Goal: Information Seeking & Learning: Learn about a topic

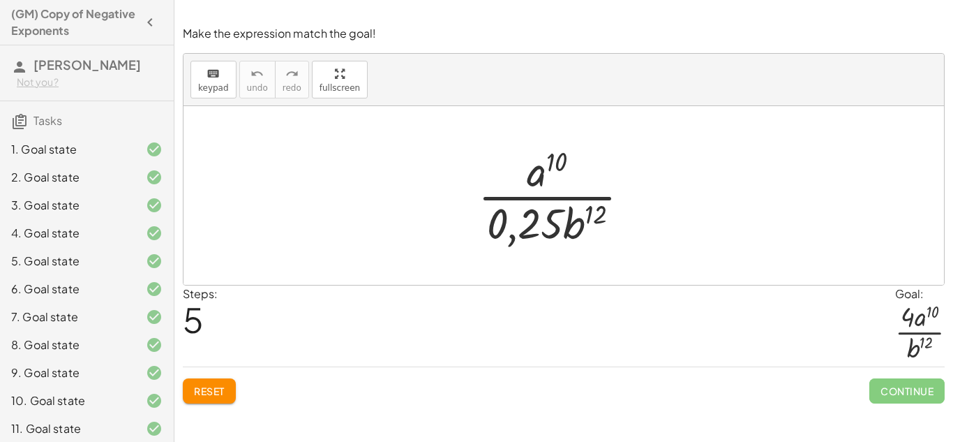
scroll to position [146, 0]
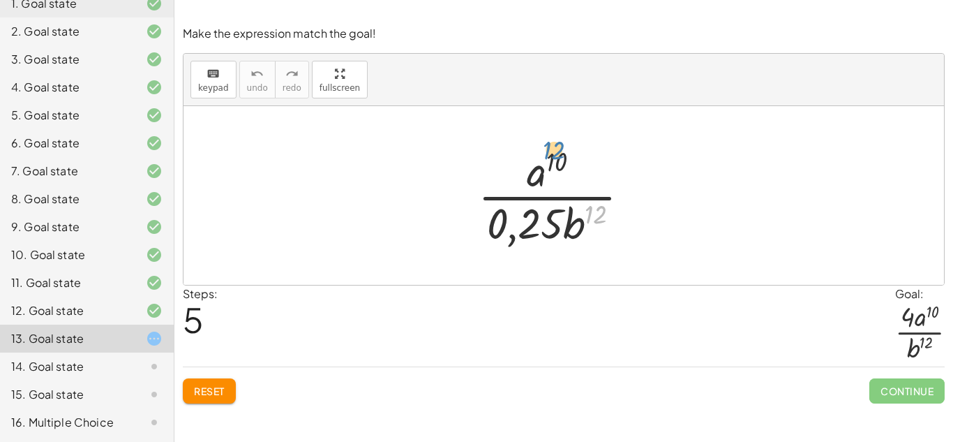
drag, startPoint x: 595, startPoint y: 216, endPoint x: 553, endPoint y: 151, distance: 76.7
click at [553, 151] on div at bounding box center [559, 195] width 177 height 107
click at [570, 229] on div at bounding box center [559, 195] width 177 height 107
click at [193, 386] on button "Reset" at bounding box center [209, 390] width 53 height 25
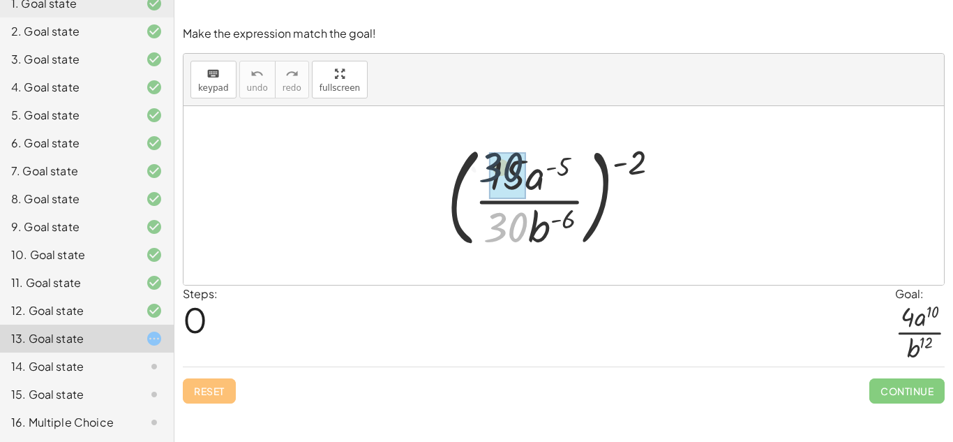
drag, startPoint x: 512, startPoint y: 230, endPoint x: 505, endPoint y: 154, distance: 76.5
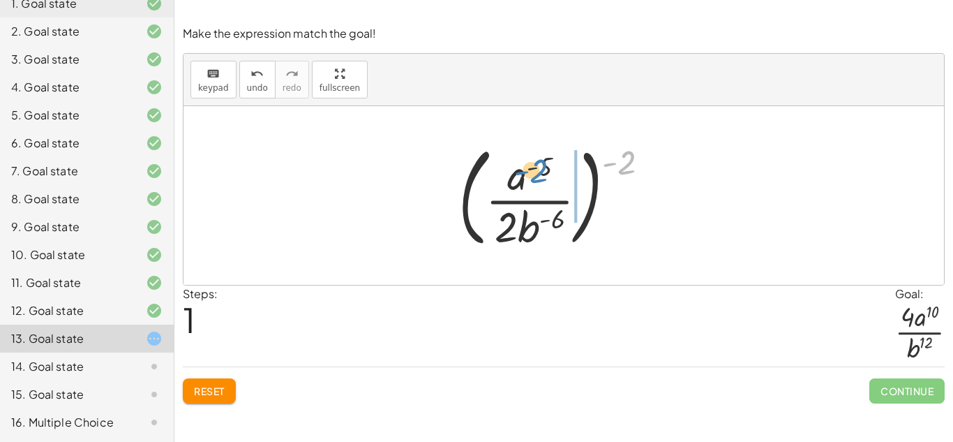
drag, startPoint x: 630, startPoint y: 159, endPoint x: 540, endPoint y: 163, distance: 90.1
click at [540, 163] on div at bounding box center [560, 196] width 216 height 116
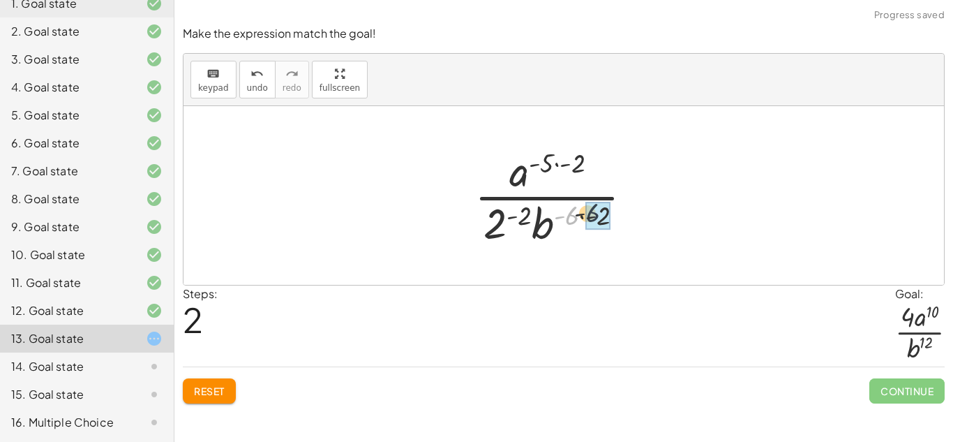
drag, startPoint x: 571, startPoint y: 216, endPoint x: 597, endPoint y: 214, distance: 26.7
drag, startPoint x: 544, startPoint y: 216, endPoint x: 519, endPoint y: 217, distance: 24.5
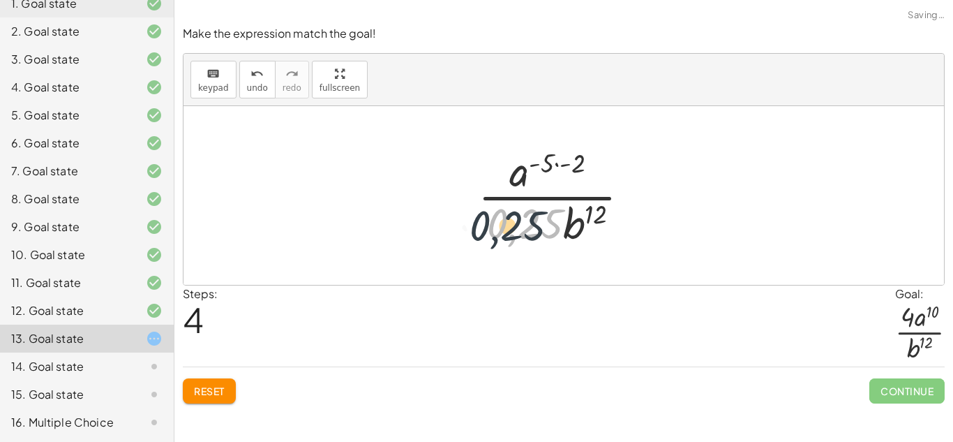
drag, startPoint x: 546, startPoint y: 226, endPoint x: 519, endPoint y: 228, distance: 26.6
click at [519, 228] on div at bounding box center [559, 195] width 177 height 107
drag, startPoint x: 602, startPoint y: 212, endPoint x: 524, endPoint y: 225, distance: 79.3
click at [524, 225] on div at bounding box center [559, 195] width 177 height 107
drag, startPoint x: 568, startPoint y: 230, endPoint x: 493, endPoint y: 223, distance: 74.9
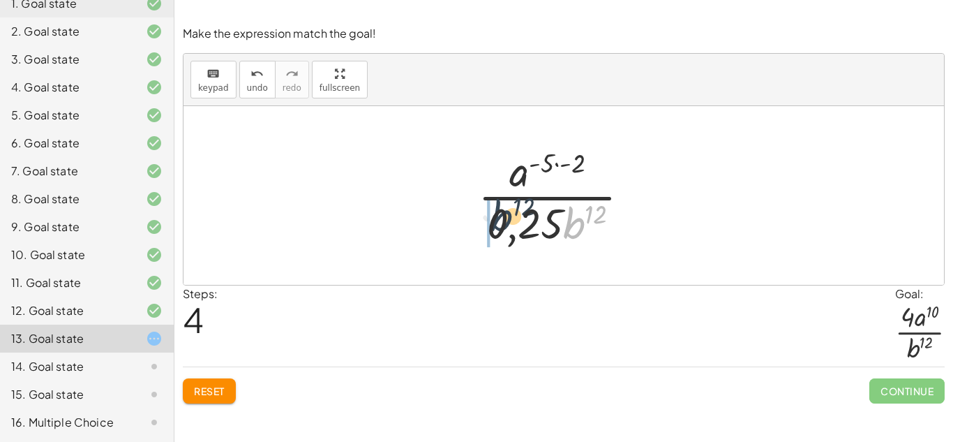
click at [493, 223] on div at bounding box center [559, 195] width 177 height 107
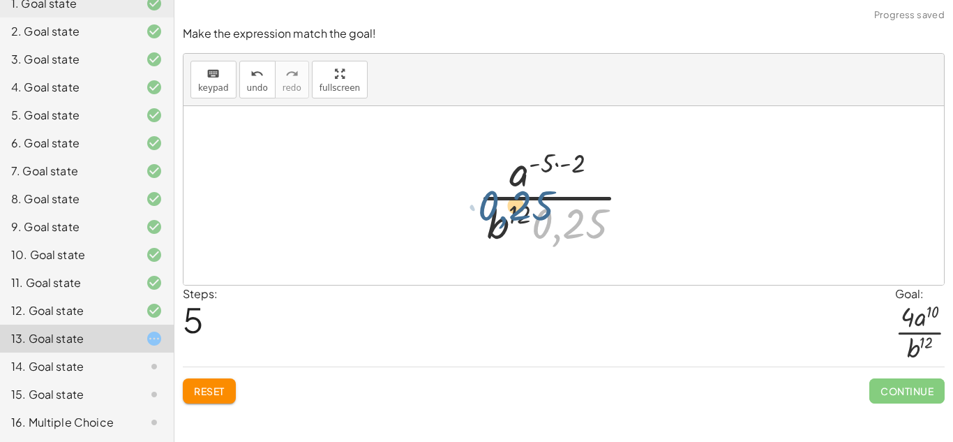
drag, startPoint x: 572, startPoint y: 228, endPoint x: 518, endPoint y: 210, distance: 57.4
click at [518, 210] on div at bounding box center [559, 195] width 177 height 107
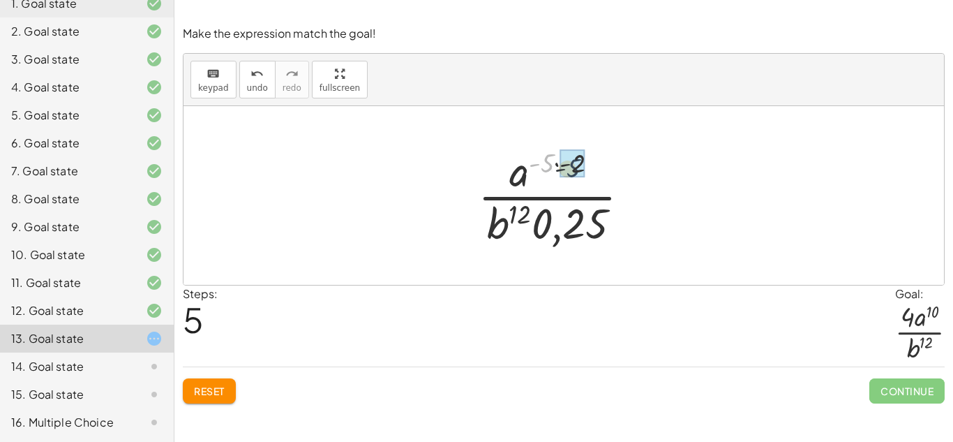
drag, startPoint x: 544, startPoint y: 163, endPoint x: 570, endPoint y: 168, distance: 27.1
drag, startPoint x: 518, startPoint y: 217, endPoint x: 566, endPoint y: 225, distance: 48.9
click at [566, 225] on div at bounding box center [559, 195] width 177 height 107
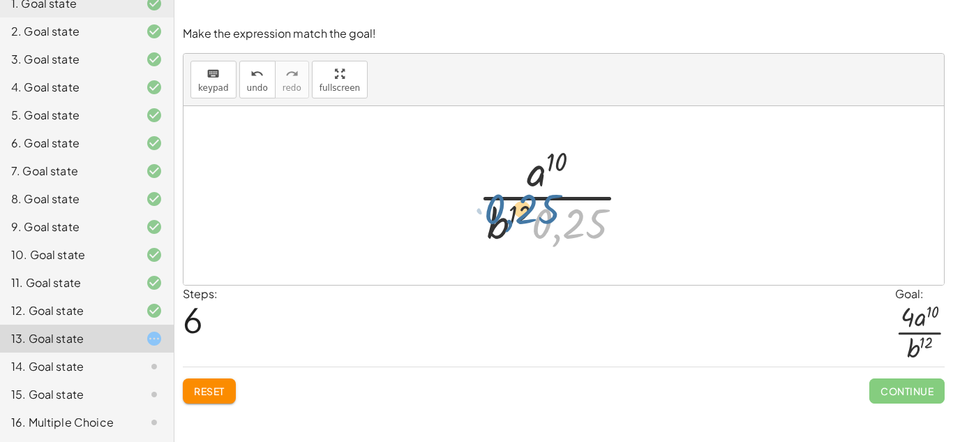
drag, startPoint x: 568, startPoint y: 232, endPoint x: 519, endPoint y: 218, distance: 51.7
click at [519, 218] on div at bounding box center [559, 195] width 177 height 107
drag, startPoint x: 558, startPoint y: 163, endPoint x: 519, endPoint y: 218, distance: 68.2
click at [519, 218] on div at bounding box center [559, 195] width 177 height 107
click at [225, 382] on button "Reset" at bounding box center [209, 390] width 53 height 25
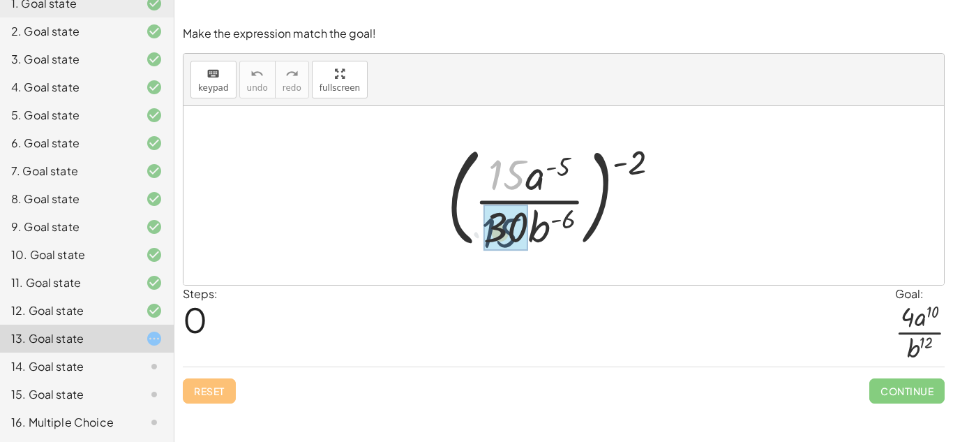
drag, startPoint x: 509, startPoint y: 181, endPoint x: 501, endPoint y: 237, distance: 57.1
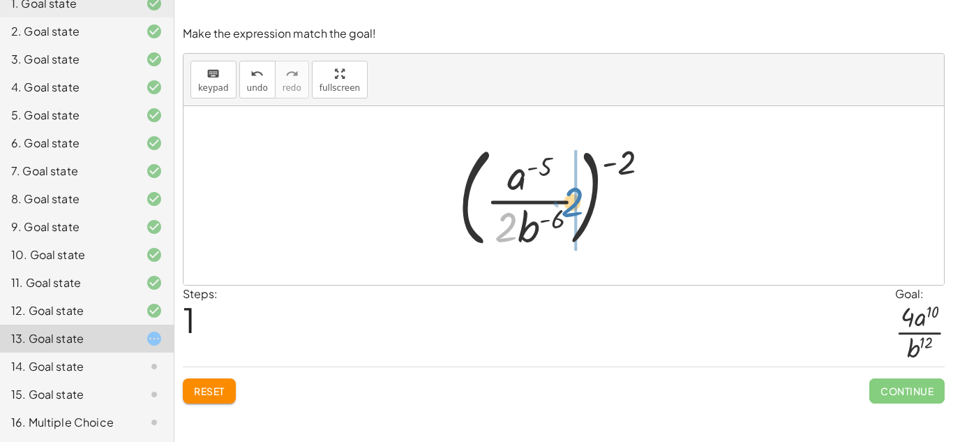
drag, startPoint x: 507, startPoint y: 238, endPoint x: 573, endPoint y: 213, distance: 70.9
click at [573, 213] on div at bounding box center [560, 196] width 216 height 116
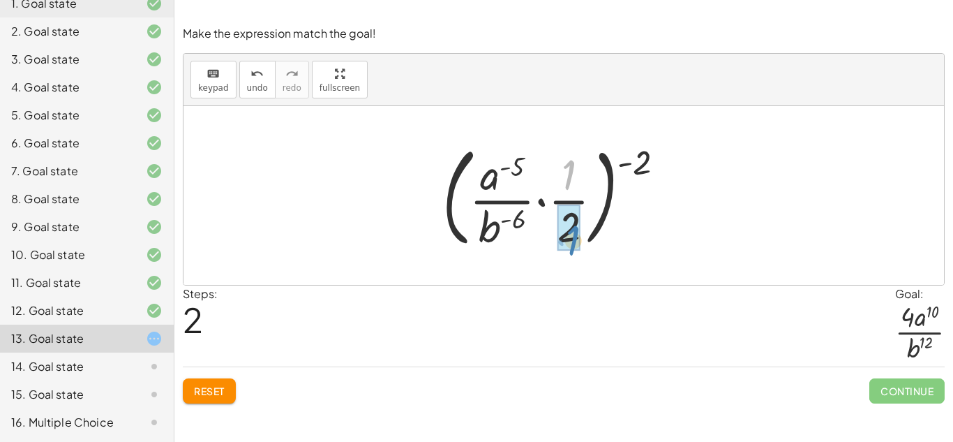
drag, startPoint x: 567, startPoint y: 163, endPoint x: 571, endPoint y: 229, distance: 65.7
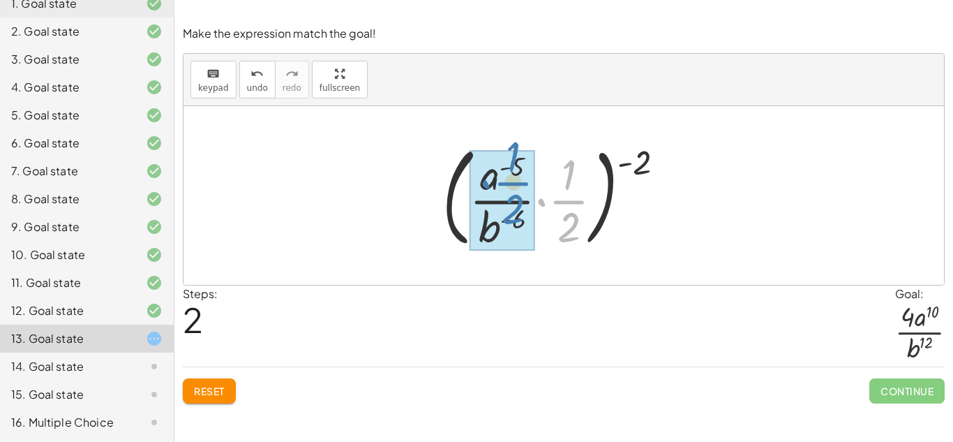
drag, startPoint x: 574, startPoint y: 191, endPoint x: 519, endPoint y: 170, distance: 59.6
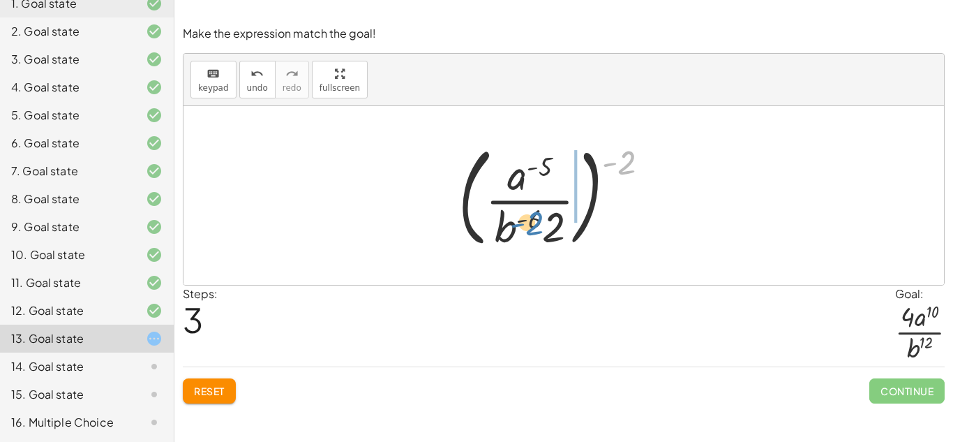
drag, startPoint x: 626, startPoint y: 164, endPoint x: 535, endPoint y: 223, distance: 108.6
click at [535, 223] on div at bounding box center [560, 196] width 216 height 116
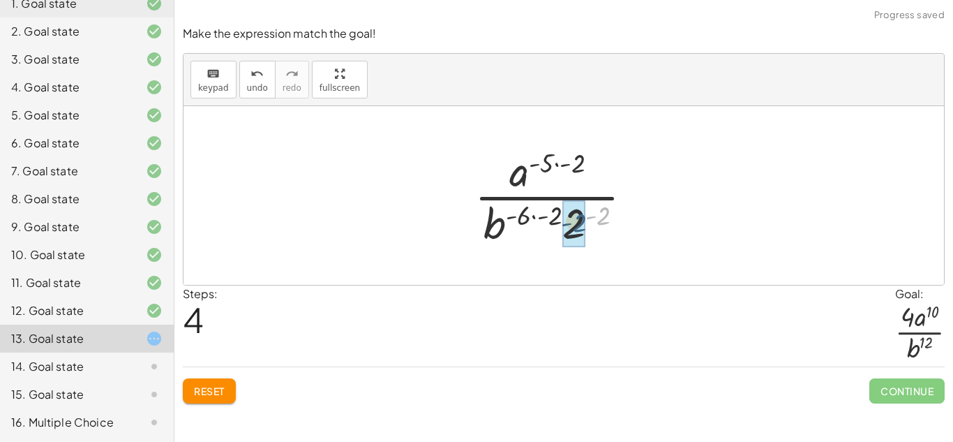
drag, startPoint x: 601, startPoint y: 218, endPoint x: 577, endPoint y: 225, distance: 25.4
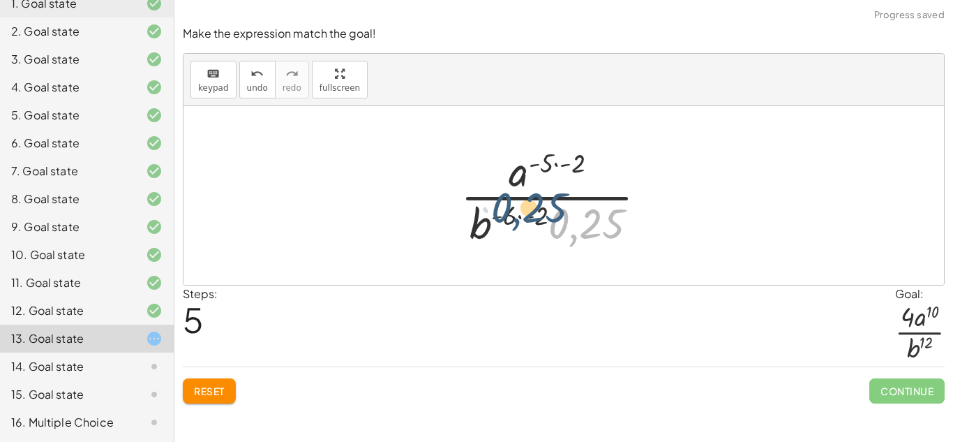
drag, startPoint x: 610, startPoint y: 230, endPoint x: 552, endPoint y: 214, distance: 60.1
click at [552, 214] on div at bounding box center [559, 195] width 211 height 107
drag, startPoint x: 537, startPoint y: 212, endPoint x: 507, endPoint y: 210, distance: 30.8
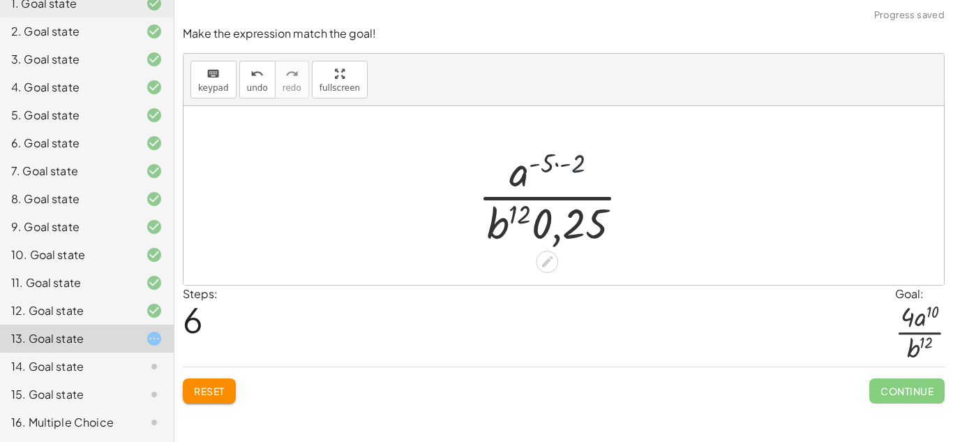
drag, startPoint x: 573, startPoint y: 162, endPoint x: 555, endPoint y: 159, distance: 18.4
click at [555, 159] on div at bounding box center [559, 195] width 177 height 107
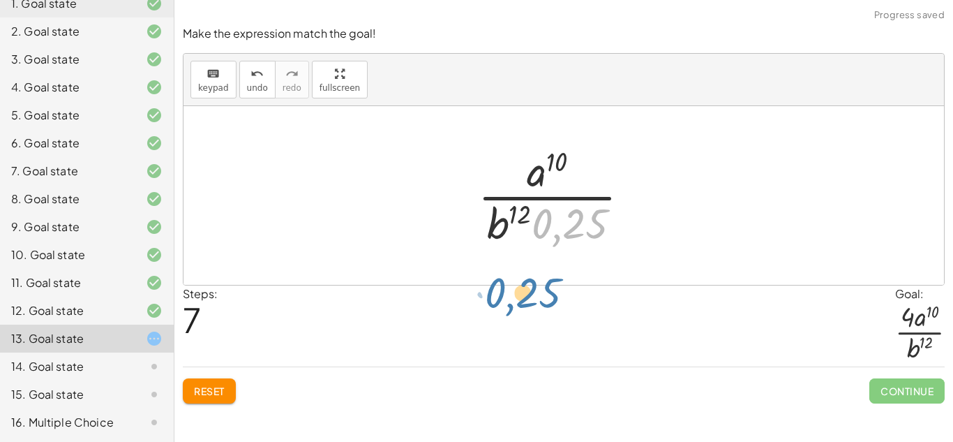
drag, startPoint x: 572, startPoint y: 228, endPoint x: 523, endPoint y: 296, distance: 84.1
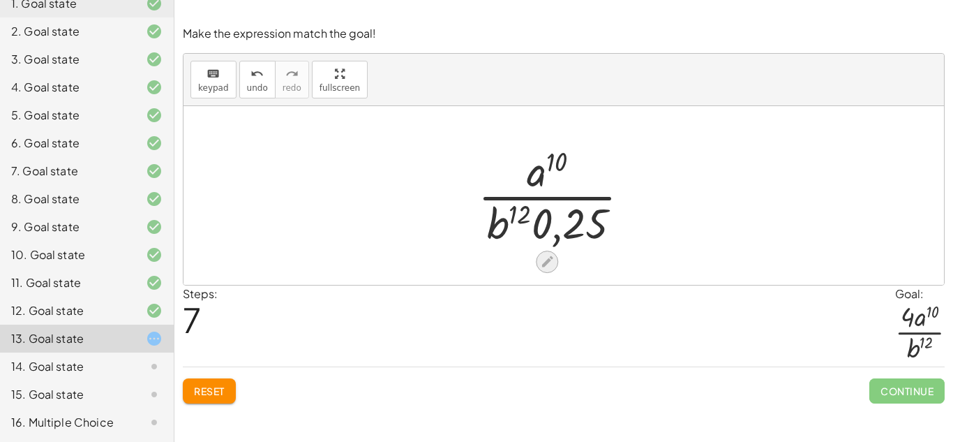
click at [540, 268] on icon at bounding box center [547, 261] width 15 height 15
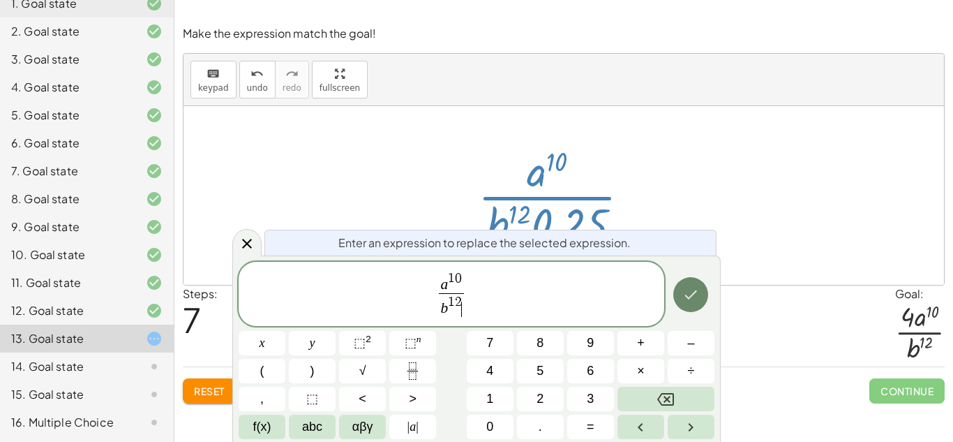
click at [680, 294] on button "Done" at bounding box center [691, 294] width 35 height 35
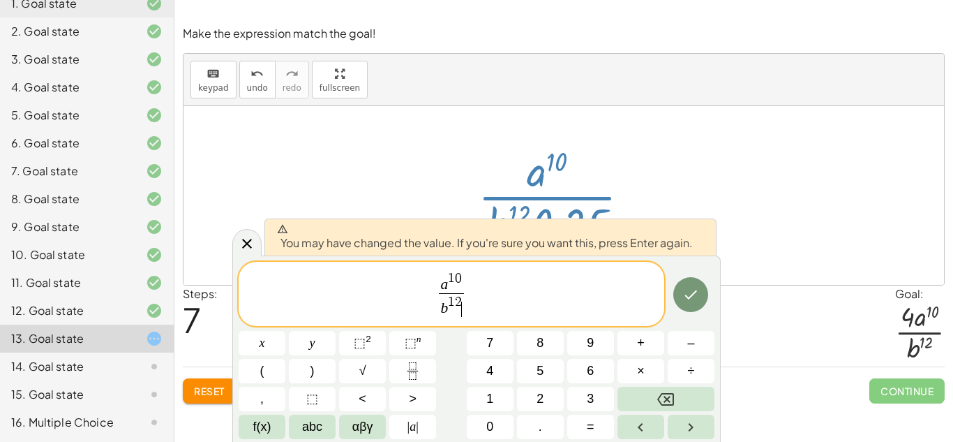
click at [227, 258] on div at bounding box center [564, 195] width 761 height 179
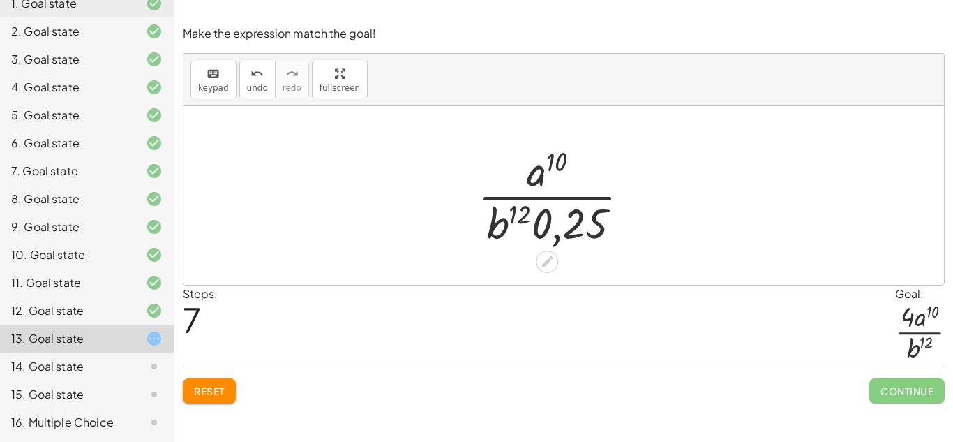
click at [548, 221] on div at bounding box center [559, 195] width 177 height 107
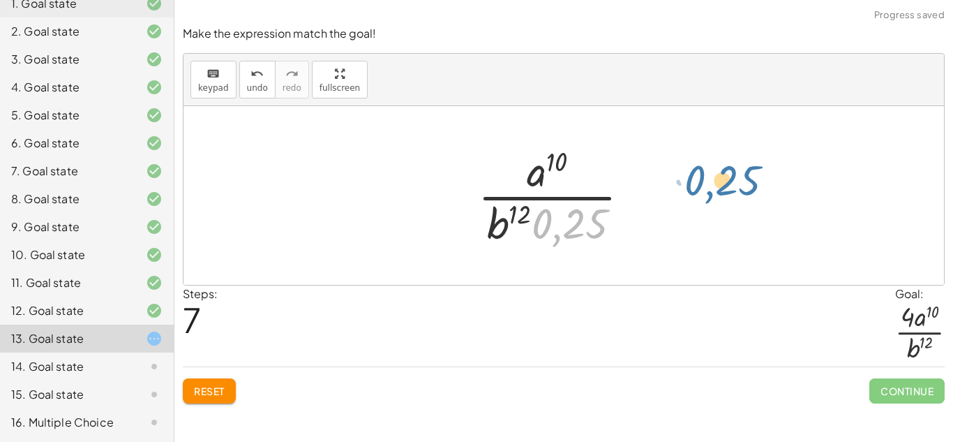
drag, startPoint x: 547, startPoint y: 221, endPoint x: 706, endPoint y: 175, distance: 165.7
click at [706, 175] on div "( · 15 · a ( - 5 ) · 30 · b ( - 6 ) ) ( - 2 ) ( · a ( - 5 ) · 2 · b ( - 6 ) ) (…" at bounding box center [564, 195] width 761 height 179
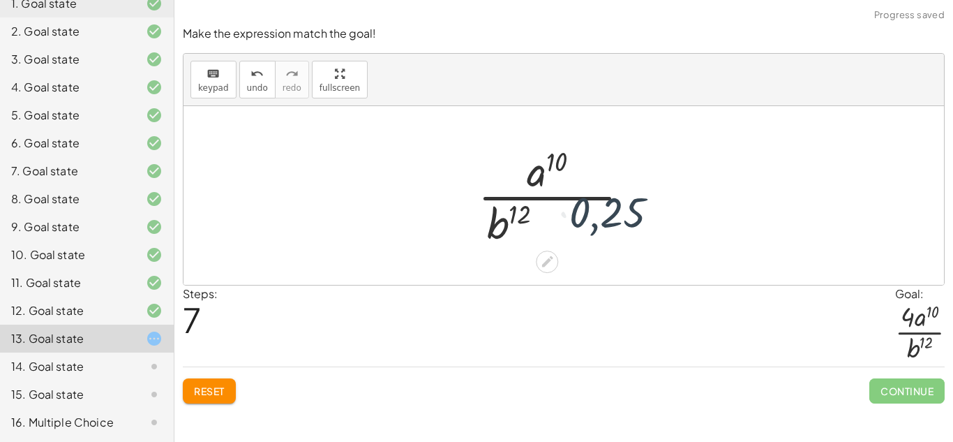
click at [695, 176] on div at bounding box center [564, 195] width 761 height 179
drag, startPoint x: 577, startPoint y: 230, endPoint x: 637, endPoint y: 207, distance: 64.0
click at [637, 207] on div at bounding box center [559, 195] width 177 height 107
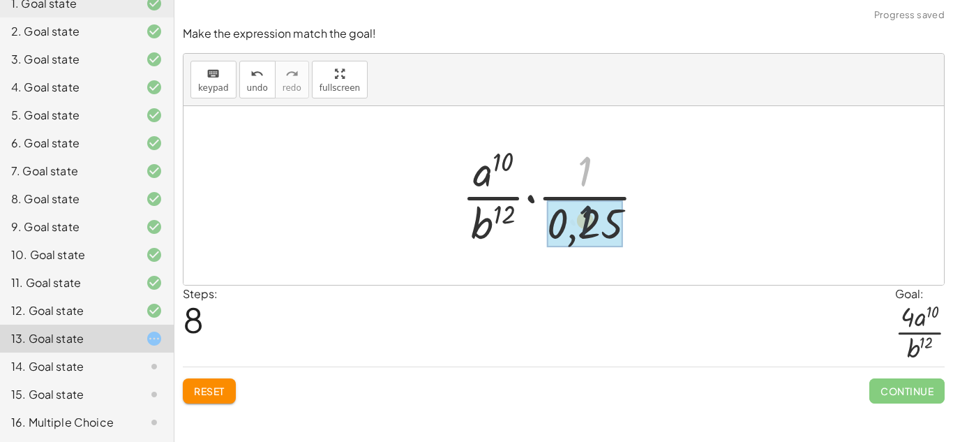
drag, startPoint x: 585, startPoint y: 172, endPoint x: 585, endPoint y: 228, distance: 55.8
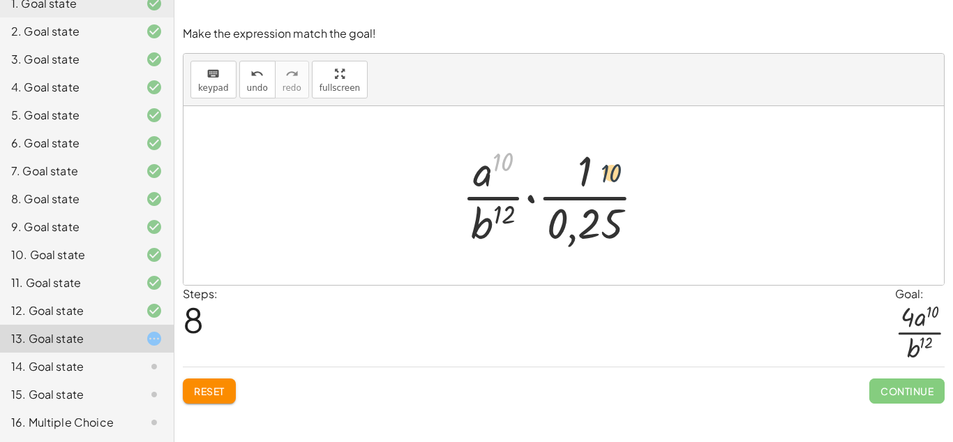
drag, startPoint x: 510, startPoint y: 160, endPoint x: 634, endPoint y: 177, distance: 126.1
click at [634, 177] on div at bounding box center [559, 195] width 209 height 107
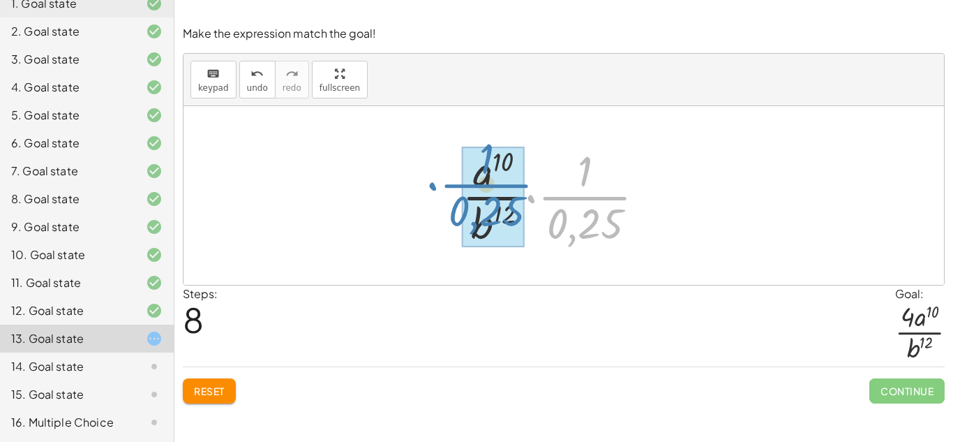
drag, startPoint x: 529, startPoint y: 195, endPoint x: 433, endPoint y: 185, distance: 96.9
click at [433, 185] on div "( · 15 · a ( - 5 ) · 30 · b ( - 6 ) ) ( - 2 ) ( · a ( - 5 ) · 2 · b ( - 6 ) ) (…" at bounding box center [564, 195] width 761 height 179
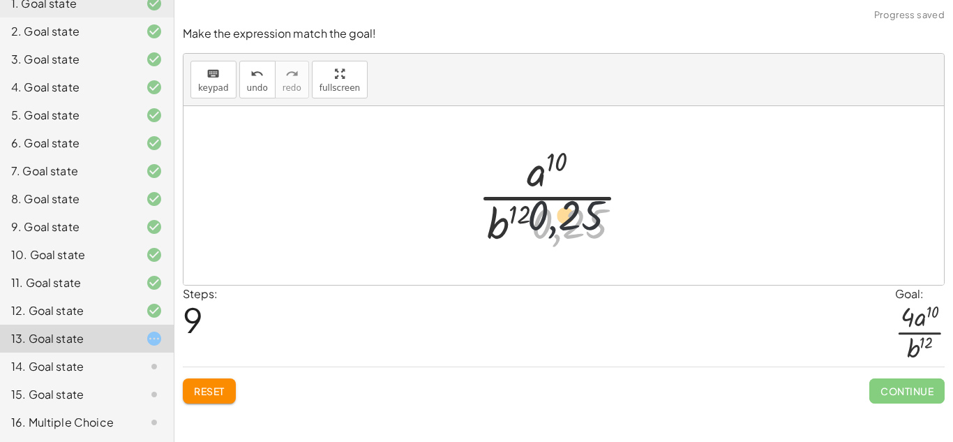
drag, startPoint x: 590, startPoint y: 232, endPoint x: 574, endPoint y: 170, distance: 64.2
click at [574, 170] on div at bounding box center [559, 195] width 177 height 107
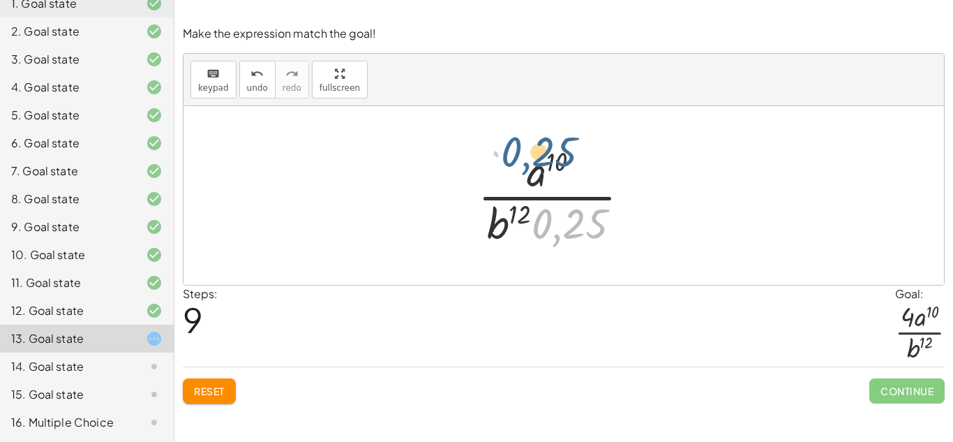
drag, startPoint x: 570, startPoint y: 235, endPoint x: 532, endPoint y: 163, distance: 81.8
click at [532, 163] on div at bounding box center [559, 195] width 177 height 107
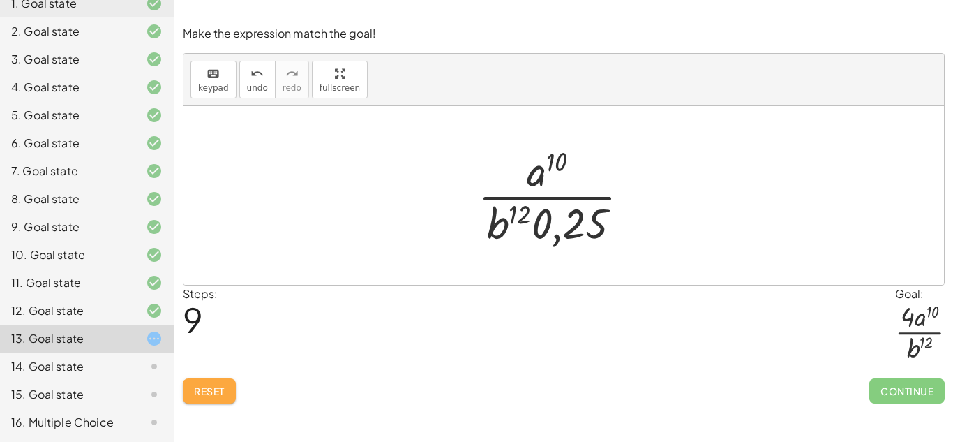
click at [224, 390] on span "Reset" at bounding box center [209, 391] width 31 height 13
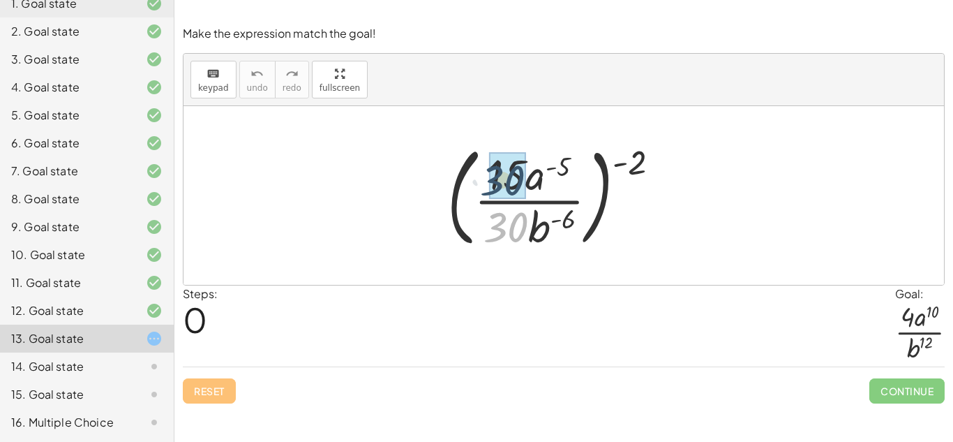
drag, startPoint x: 505, startPoint y: 227, endPoint x: 501, endPoint y: 177, distance: 50.4
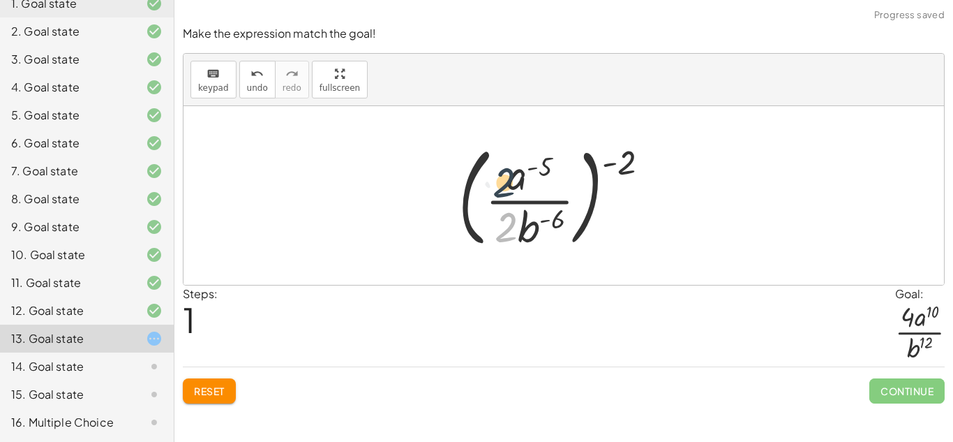
drag, startPoint x: 506, startPoint y: 232, endPoint x: 503, endPoint y: 183, distance: 49.7
click at [503, 183] on div at bounding box center [560, 196] width 216 height 116
drag, startPoint x: 508, startPoint y: 228, endPoint x: 503, endPoint y: 146, distance: 81.9
click at [503, 146] on div at bounding box center [560, 196] width 216 height 116
drag, startPoint x: 628, startPoint y: 163, endPoint x: 554, endPoint y: 165, distance: 74.0
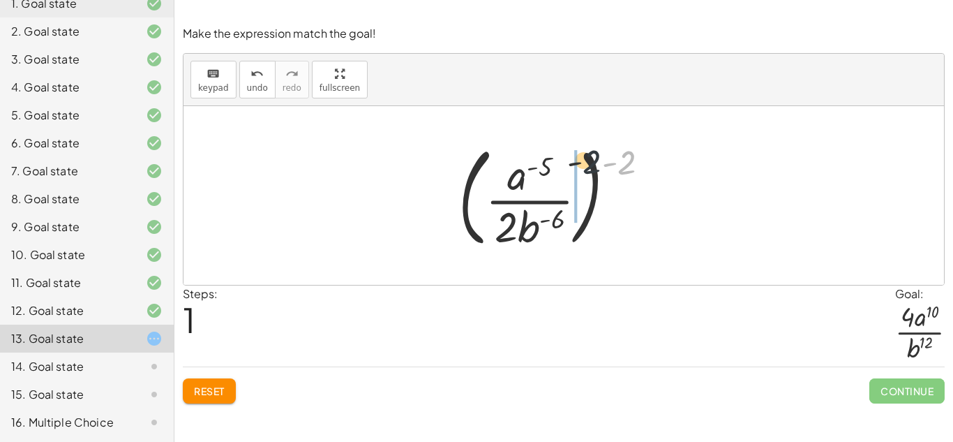
click at [554, 165] on div at bounding box center [560, 196] width 216 height 116
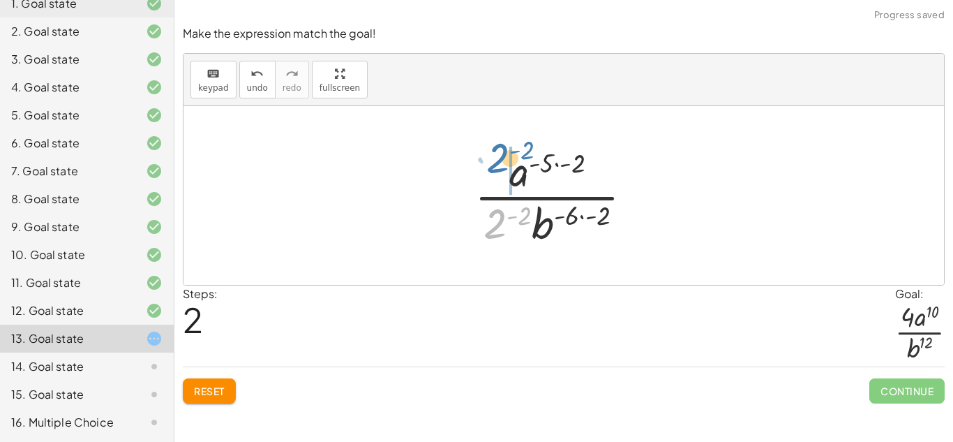
drag, startPoint x: 500, startPoint y: 230, endPoint x: 510, endPoint y: 172, distance: 59.3
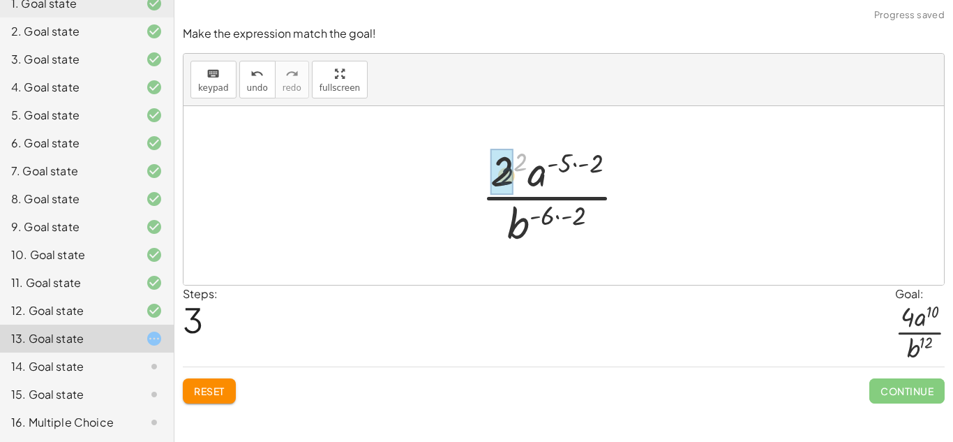
drag, startPoint x: 523, startPoint y: 156, endPoint x: 505, endPoint y: 173, distance: 25.2
drag, startPoint x: 577, startPoint y: 168, endPoint x: 560, endPoint y: 175, distance: 18.8
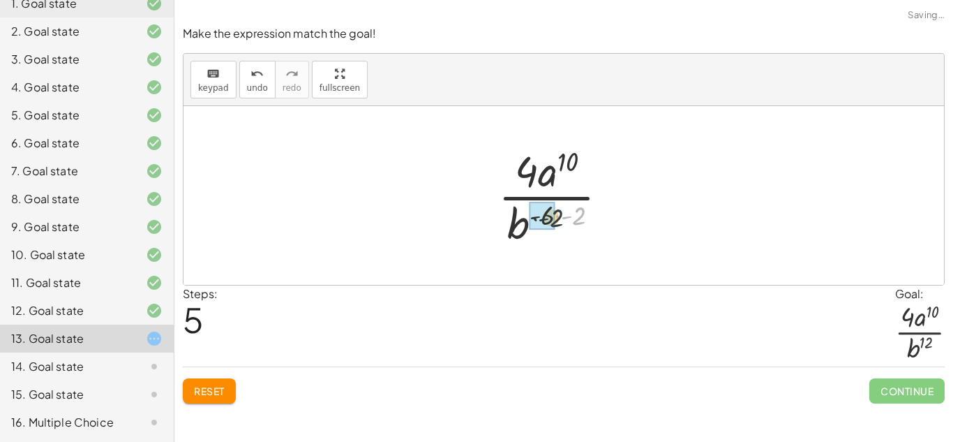
drag, startPoint x: 582, startPoint y: 209, endPoint x: 550, endPoint y: 214, distance: 32.5
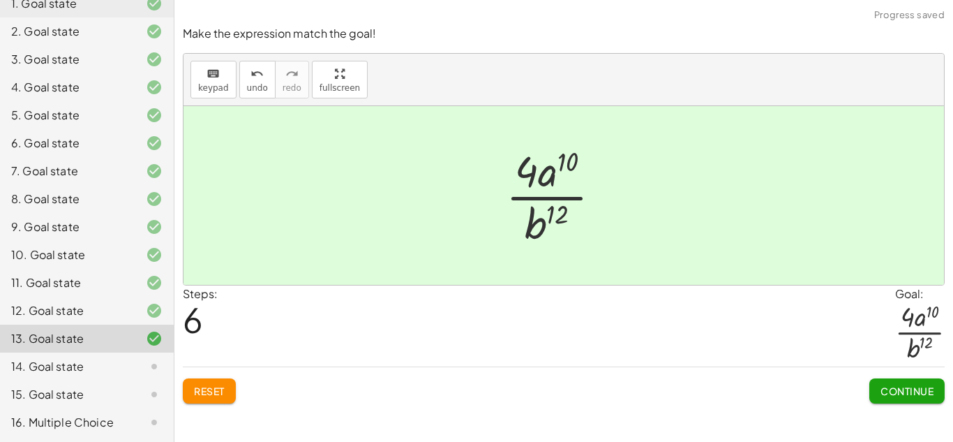
click at [932, 385] on span "Continue" at bounding box center [907, 391] width 53 height 13
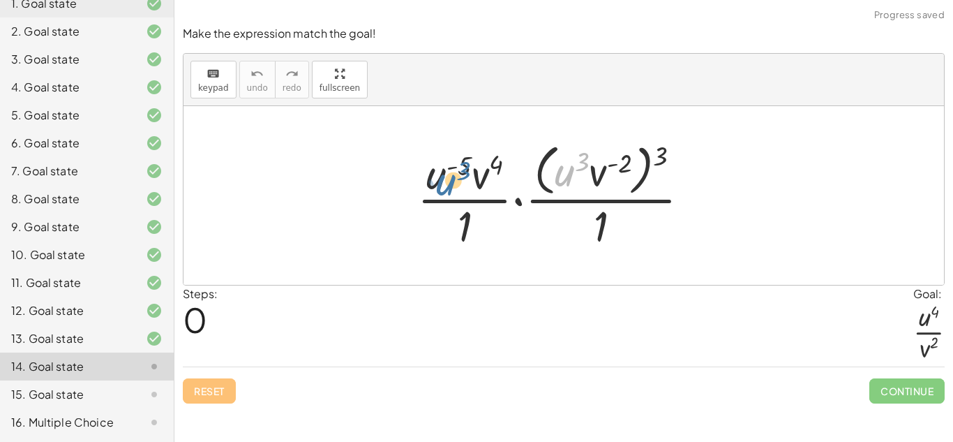
drag, startPoint x: 569, startPoint y: 179, endPoint x: 431, endPoint y: 192, distance: 138.1
click at [431, 192] on div at bounding box center [559, 195] width 298 height 114
drag, startPoint x: 666, startPoint y: 149, endPoint x: 589, endPoint y: 168, distance: 79.2
click at [589, 168] on div at bounding box center [559, 195] width 298 height 114
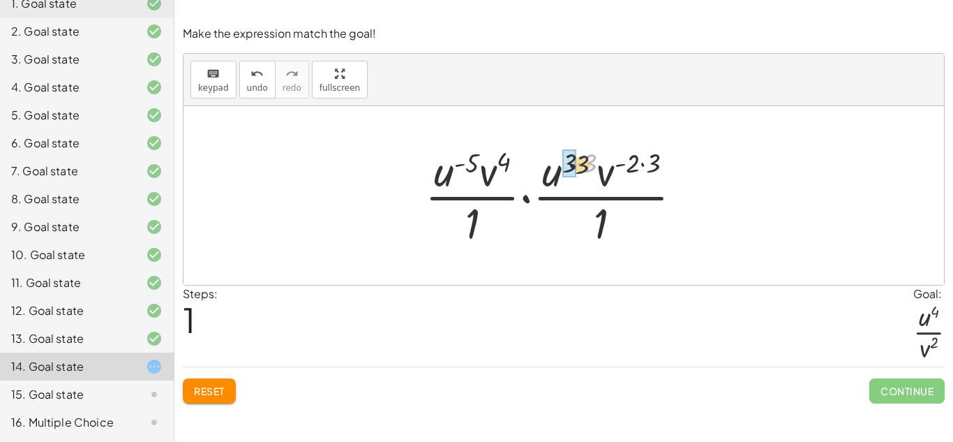
drag, startPoint x: 590, startPoint y: 158, endPoint x: 572, endPoint y: 159, distance: 18.9
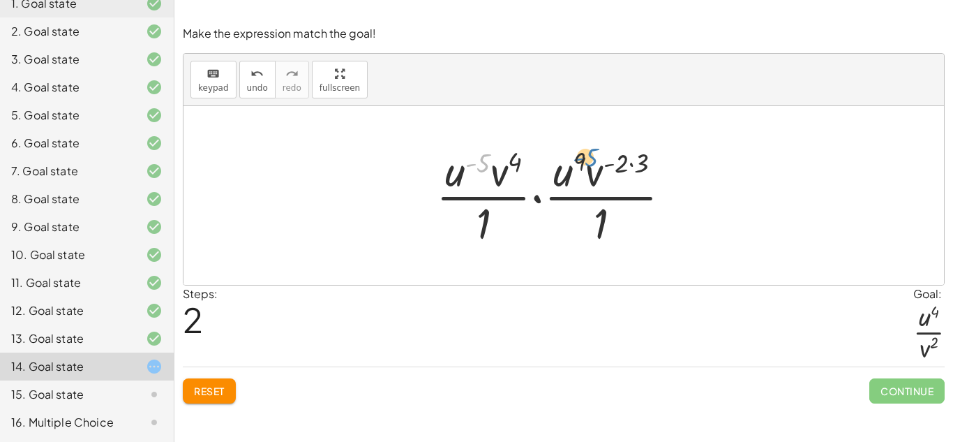
drag, startPoint x: 481, startPoint y: 164, endPoint x: 585, endPoint y: 162, distance: 104.0
click at [585, 162] on div at bounding box center [559, 195] width 260 height 107
drag, startPoint x: 572, startPoint y: 174, endPoint x: 445, endPoint y: 173, distance: 127.0
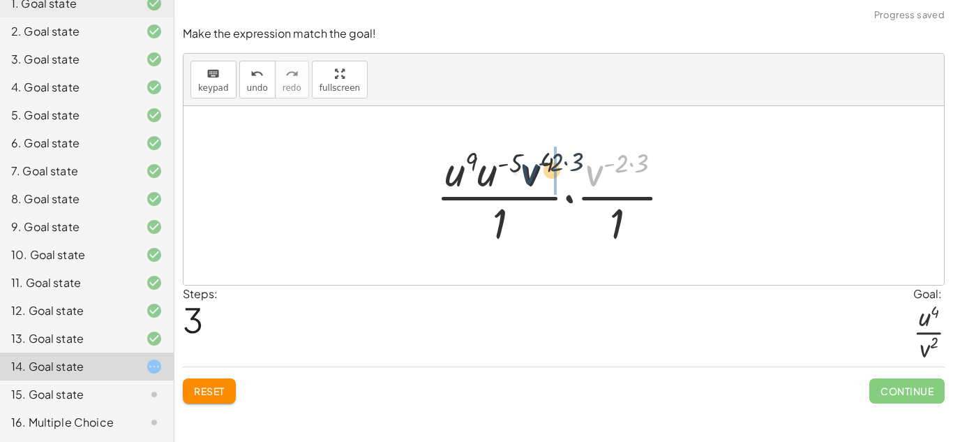
drag, startPoint x: 599, startPoint y: 174, endPoint x: 528, endPoint y: 173, distance: 71.2
click at [528, 173] on div at bounding box center [559, 195] width 260 height 107
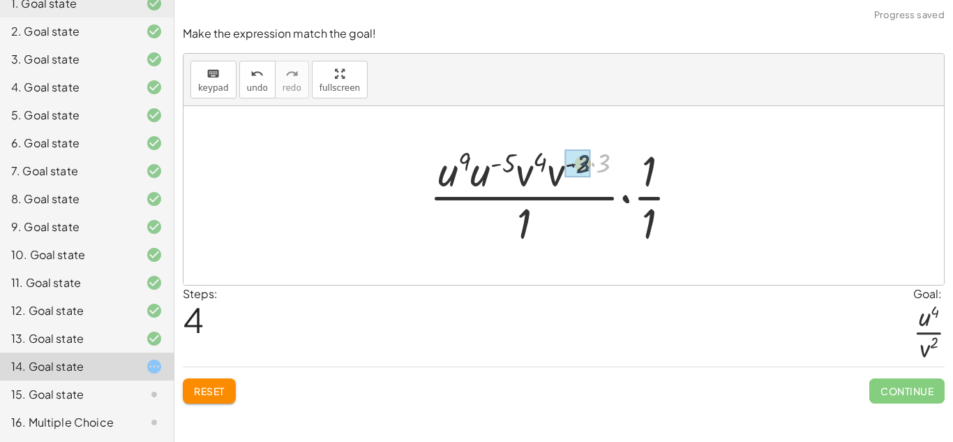
drag, startPoint x: 607, startPoint y: 162, endPoint x: 585, endPoint y: 163, distance: 21.6
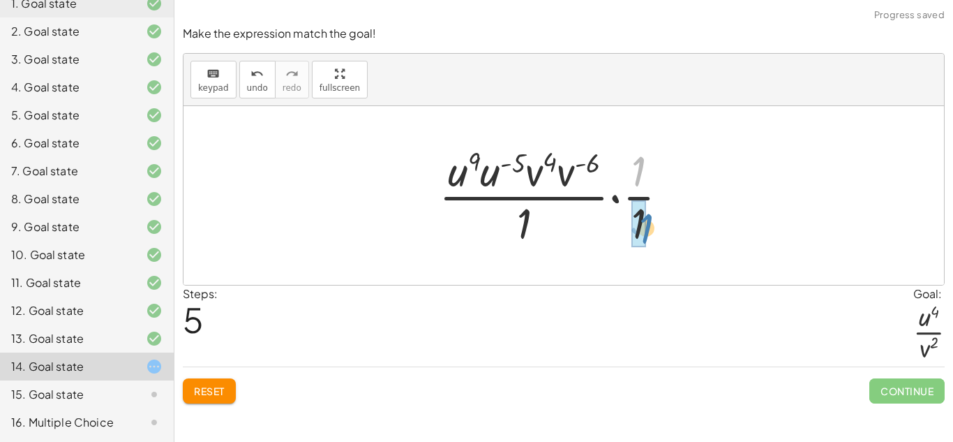
drag, startPoint x: 645, startPoint y: 176, endPoint x: 651, endPoint y: 232, distance: 56.2
click at [651, 232] on div at bounding box center [559, 195] width 255 height 107
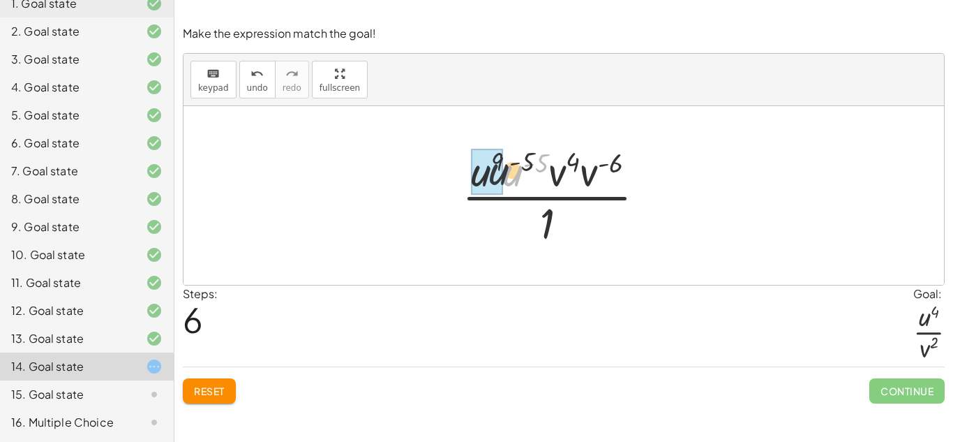
drag, startPoint x: 510, startPoint y: 176, endPoint x: 464, endPoint y: 174, distance: 45.4
click at [464, 174] on div at bounding box center [559, 195] width 209 height 107
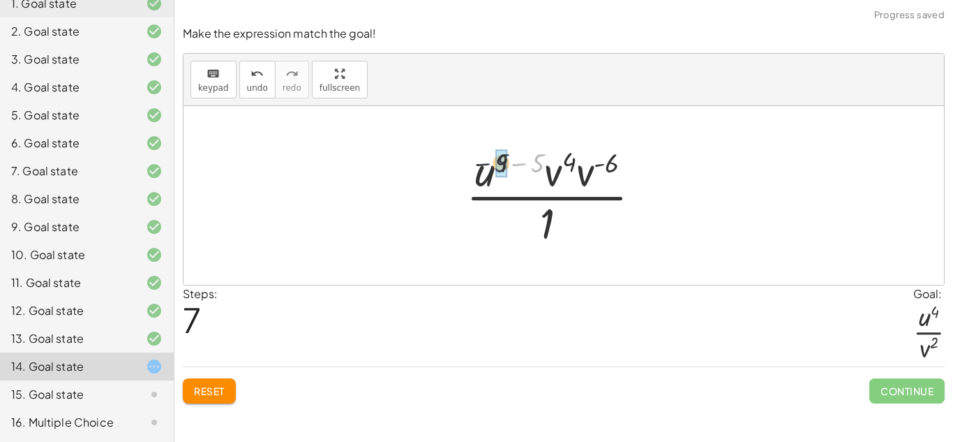
drag, startPoint x: 532, startPoint y: 154, endPoint x: 485, endPoint y: 151, distance: 46.8
click at [485, 151] on div at bounding box center [559, 195] width 200 height 107
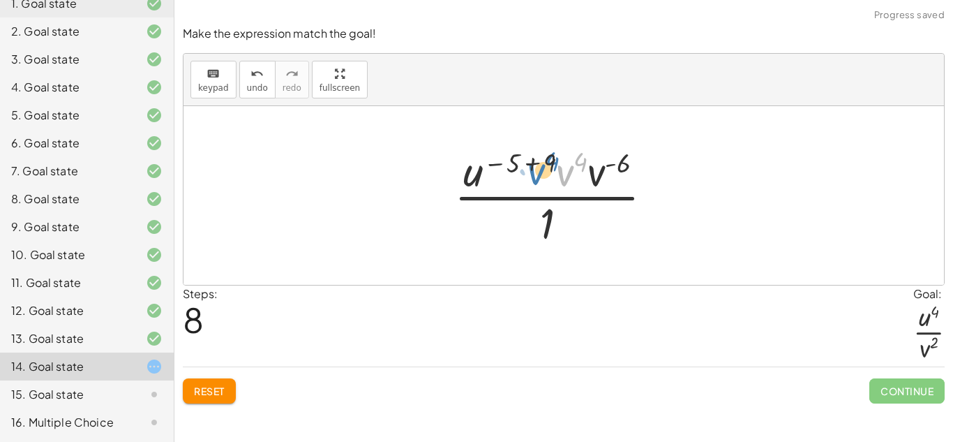
drag, startPoint x: 560, startPoint y: 159, endPoint x: 551, endPoint y: 156, distance: 9.1
click at [551, 156] on div at bounding box center [559, 195] width 224 height 107
drag, startPoint x: 549, startPoint y: 160, endPoint x: 502, endPoint y: 161, distance: 47.5
click at [502, 161] on div at bounding box center [559, 195] width 224 height 107
drag, startPoint x: 540, startPoint y: 163, endPoint x: 508, endPoint y: 160, distance: 32.2
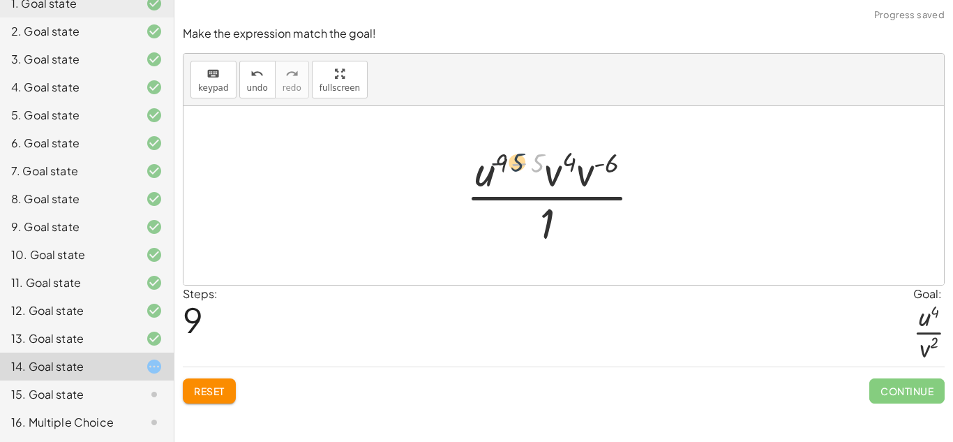
click at [508, 160] on div at bounding box center [559, 195] width 200 height 107
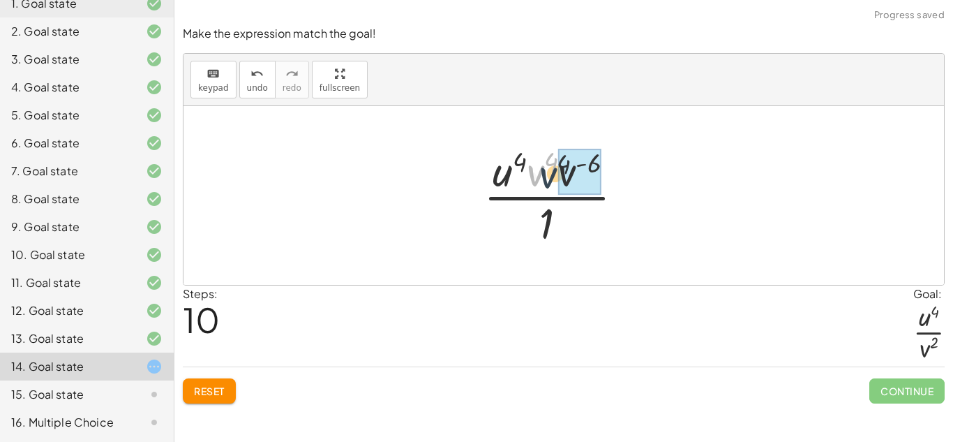
drag, startPoint x: 536, startPoint y: 171, endPoint x: 551, endPoint y: 173, distance: 14.8
click at [551, 173] on div at bounding box center [559, 195] width 165 height 107
drag, startPoint x: 600, startPoint y: 165, endPoint x: 556, endPoint y: 170, distance: 43.5
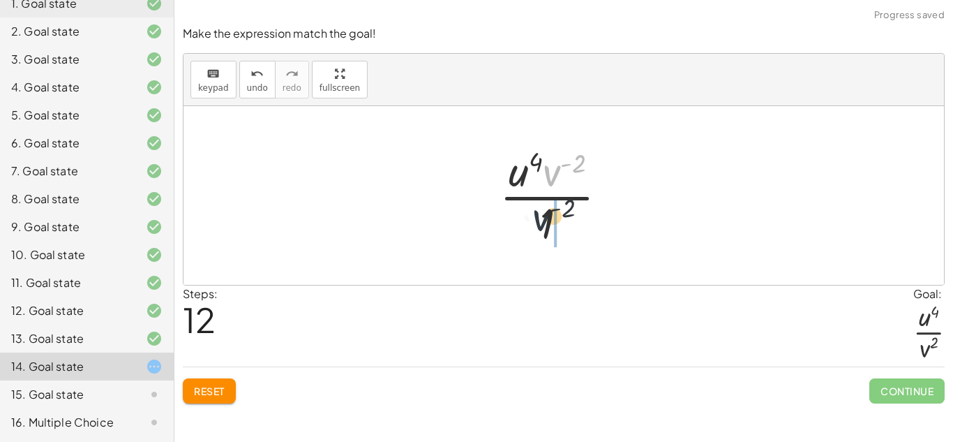
drag, startPoint x: 549, startPoint y: 175, endPoint x: 530, endPoint y: 231, distance: 58.7
click at [530, 231] on div at bounding box center [559, 195] width 133 height 107
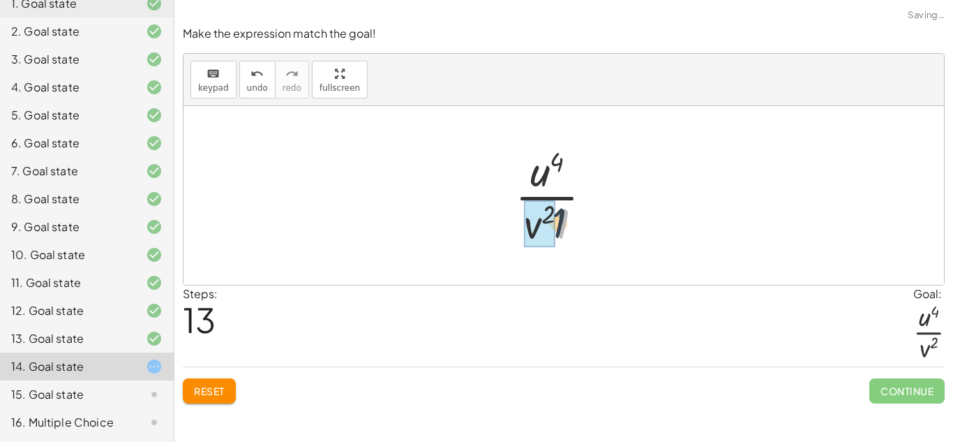
drag, startPoint x: 563, startPoint y: 223, endPoint x: 519, endPoint y: 221, distance: 43.3
click at [519, 221] on div at bounding box center [559, 195] width 103 height 107
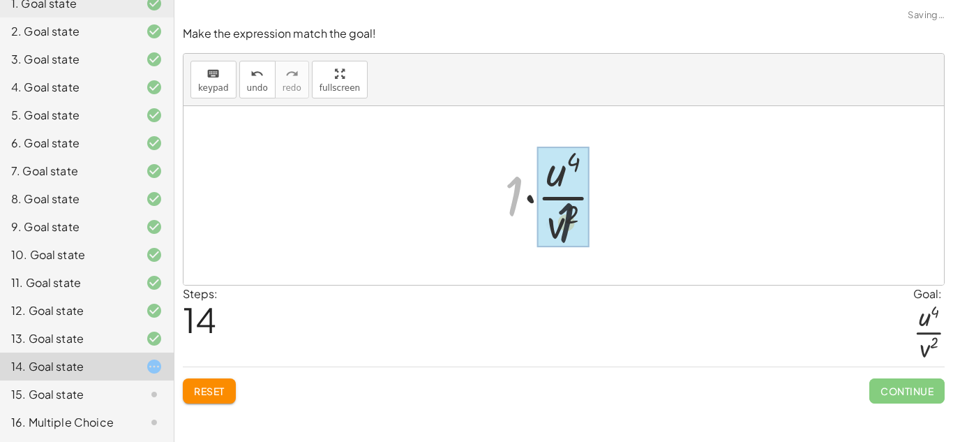
drag, startPoint x: 512, startPoint y: 204, endPoint x: 573, endPoint y: 235, distance: 68.4
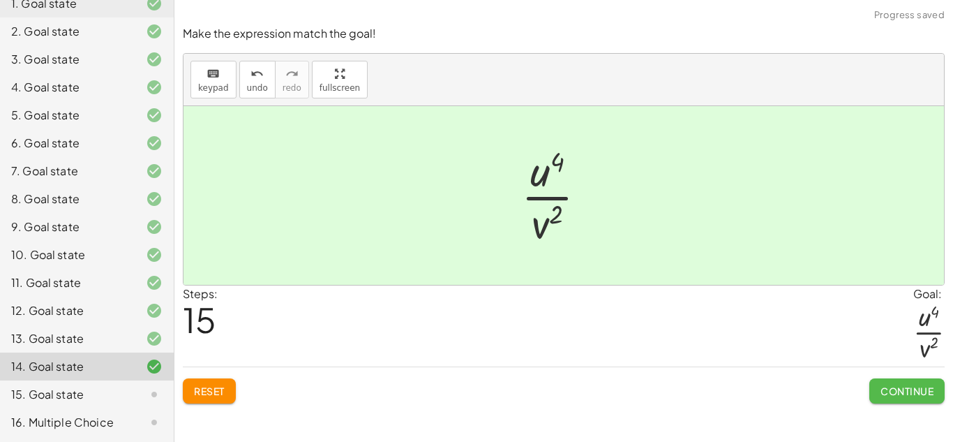
click at [876, 392] on button "Continue" at bounding box center [907, 390] width 75 height 25
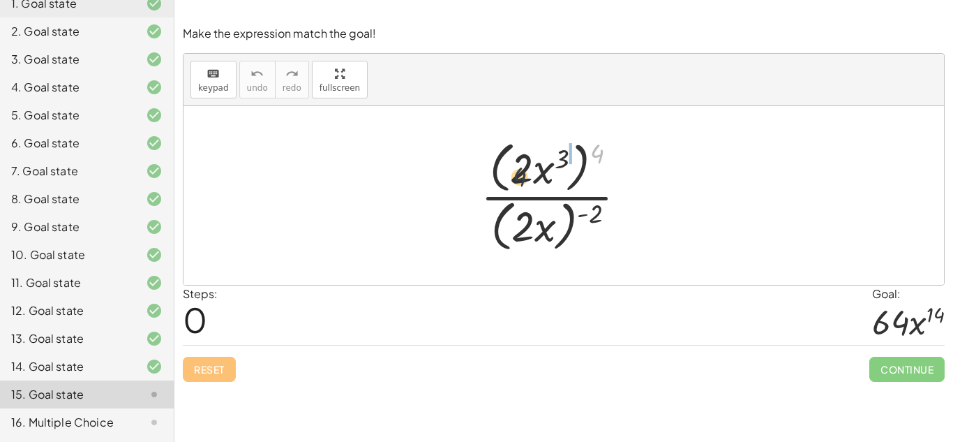
drag, startPoint x: 602, startPoint y: 150, endPoint x: 513, endPoint y: 174, distance: 91.9
click at [513, 174] on div at bounding box center [559, 195] width 171 height 120
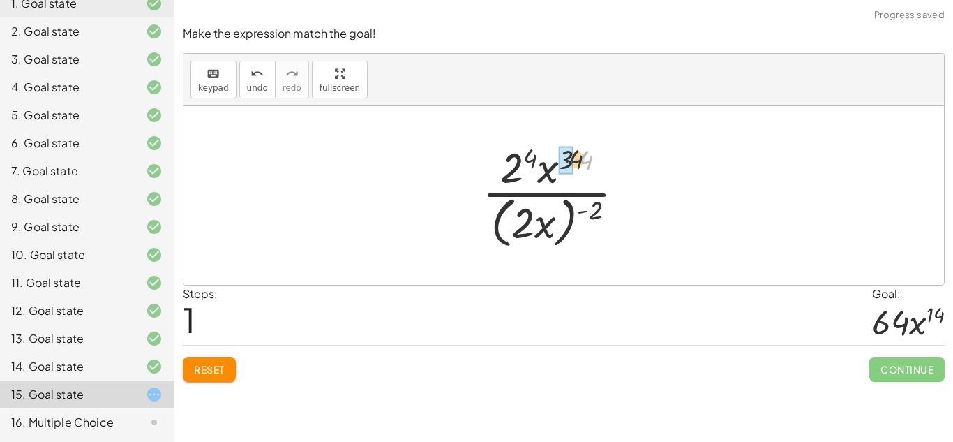
drag, startPoint x: 591, startPoint y: 158, endPoint x: 565, endPoint y: 156, distance: 26.6
drag, startPoint x: 544, startPoint y: 157, endPoint x: 533, endPoint y: 154, distance: 12.4
click at [533, 154] on div at bounding box center [559, 195] width 168 height 114
drag, startPoint x: 535, startPoint y: 156, endPoint x: 515, endPoint y: 159, distance: 20.5
drag, startPoint x: 593, startPoint y: 206, endPoint x: 525, endPoint y: 214, distance: 68.2
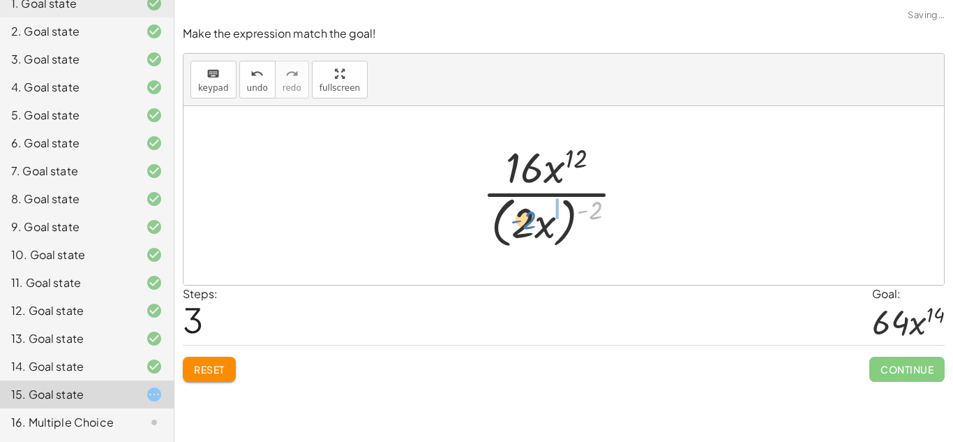
click at [525, 214] on div at bounding box center [559, 195] width 168 height 114
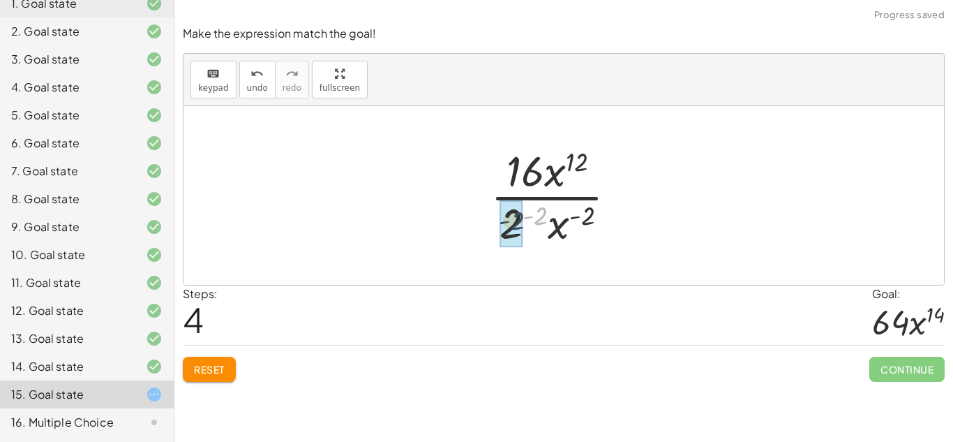
drag, startPoint x: 545, startPoint y: 214, endPoint x: 519, endPoint y: 219, distance: 27.1
click at [556, 216] on div at bounding box center [559, 195] width 147 height 107
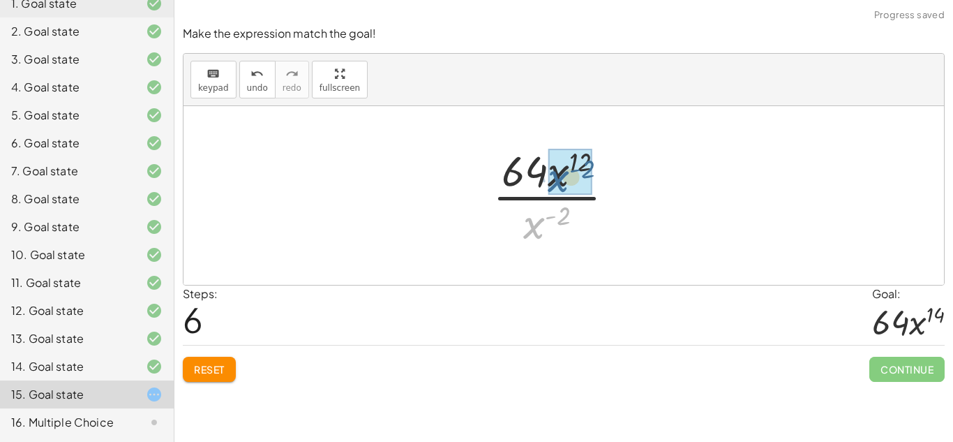
drag, startPoint x: 537, startPoint y: 227, endPoint x: 561, endPoint y: 181, distance: 51.8
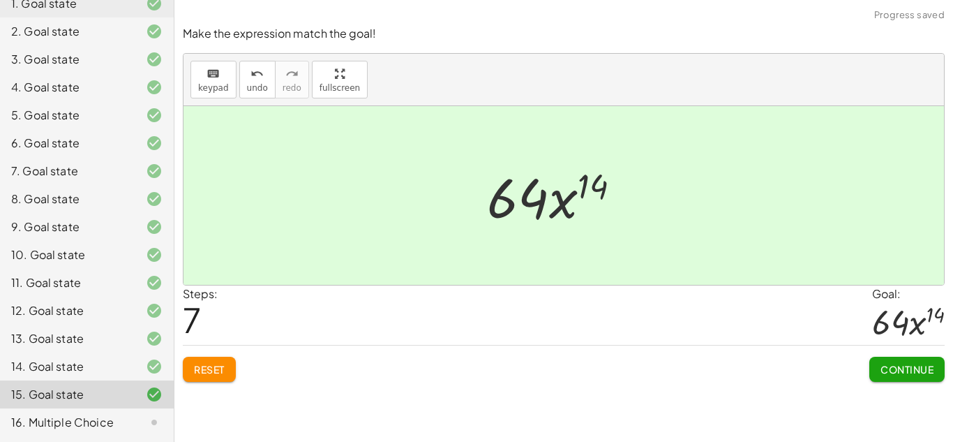
click at [888, 369] on span "Continue" at bounding box center [907, 369] width 53 height 13
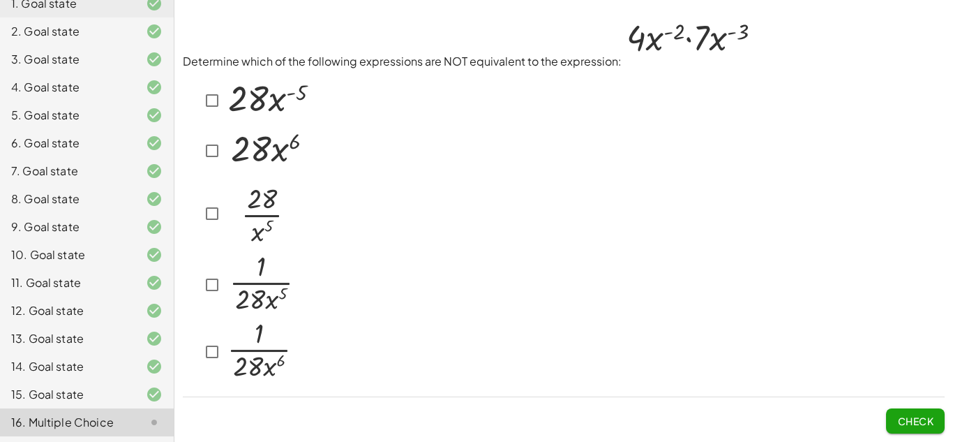
click at [414, 108] on div at bounding box center [564, 227] width 762 height 316
click at [398, 61] on p "Determine which of the following expressions are NOT equivalent to the expressi…" at bounding box center [564, 42] width 762 height 55
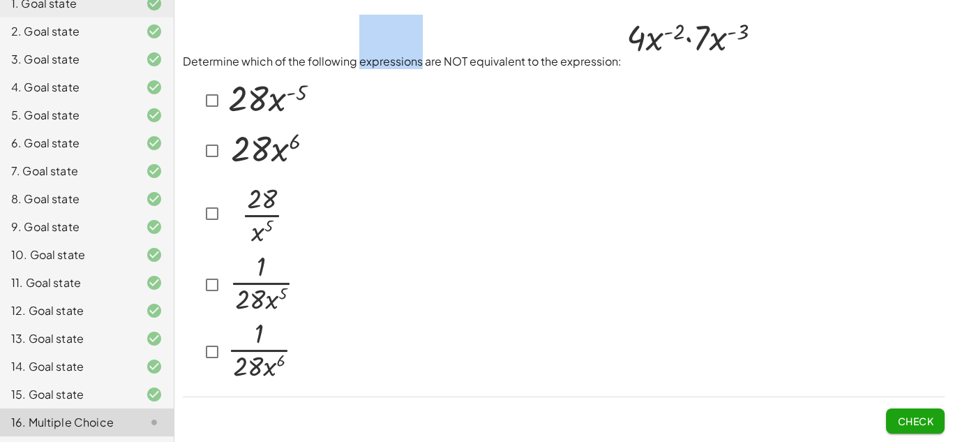
click at [398, 61] on p "Determine which of the following expressions are NOT equivalent to the expressi…" at bounding box center [564, 42] width 762 height 55
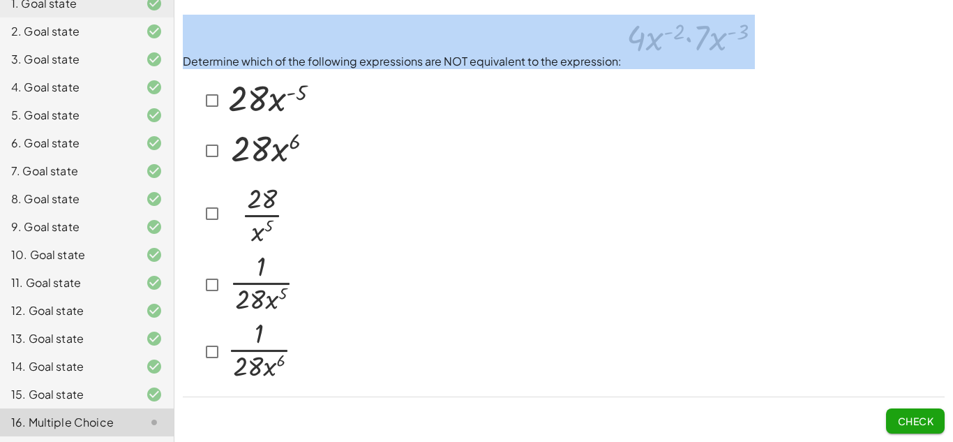
click at [398, 66] on p "Determine which of the following expressions are NOT equivalent to the expressi…" at bounding box center [564, 42] width 762 height 55
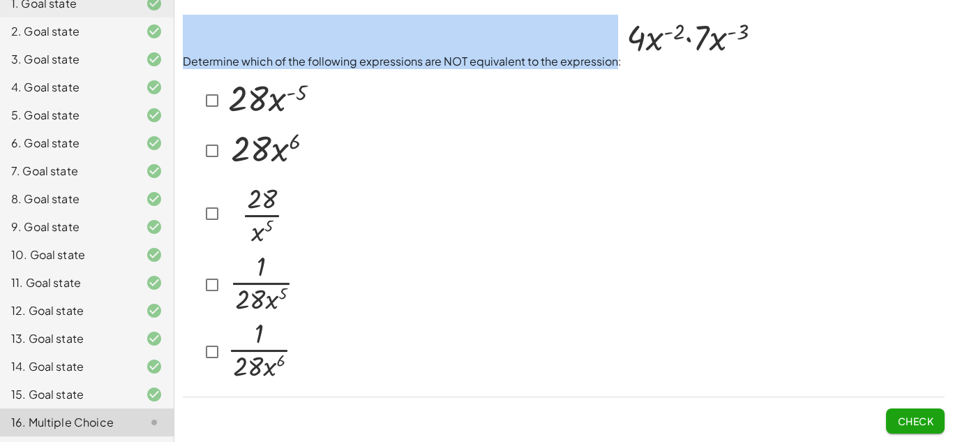
drag, startPoint x: 184, startPoint y: 60, endPoint x: 616, endPoint y: 64, distance: 431.4
click at [616, 64] on p "Determine which of the following expressions are NOT equivalent to the expressi…" at bounding box center [564, 42] width 762 height 55
copy p "Determine which of the following expressions are NOT equivalent to the expressi…"
click at [640, 45] on img at bounding box center [688, 40] width 133 height 51
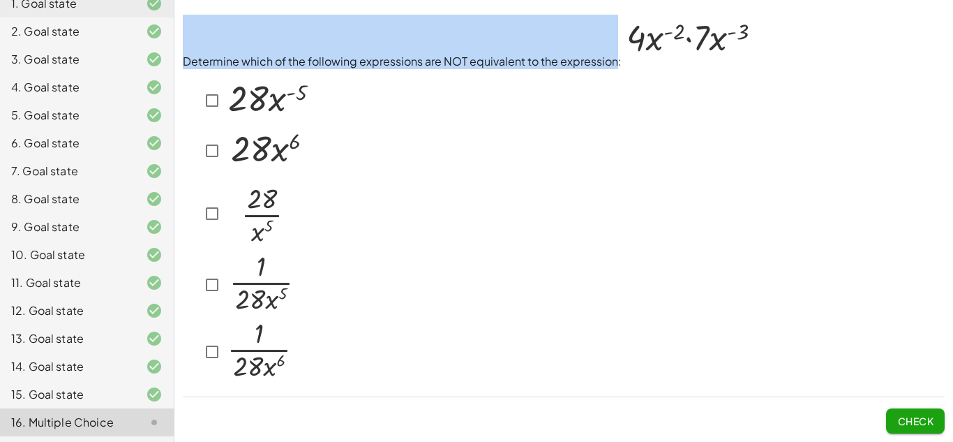
click at [640, 45] on img at bounding box center [688, 40] width 133 height 51
click at [668, 50] on img at bounding box center [688, 40] width 133 height 51
click at [563, 54] on p "Determine which of the following expressions are NOT equivalent to the expressi…" at bounding box center [564, 42] width 762 height 55
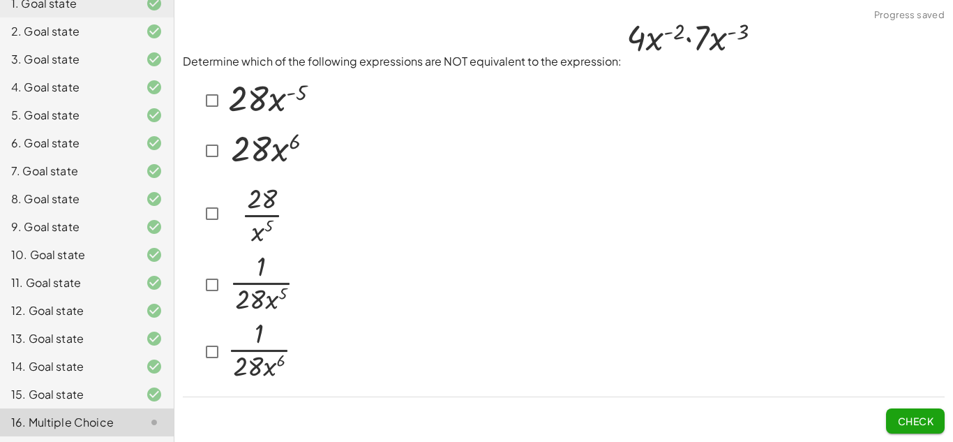
drag, startPoint x: 315, startPoint y: 274, endPoint x: 397, endPoint y: 299, distance: 86.1
click at [397, 299] on div at bounding box center [564, 227] width 762 height 316
click at [412, 295] on div at bounding box center [564, 227] width 762 height 316
click at [262, 113] on img at bounding box center [268, 98] width 87 height 47
click at [246, 88] on img at bounding box center [268, 98] width 87 height 47
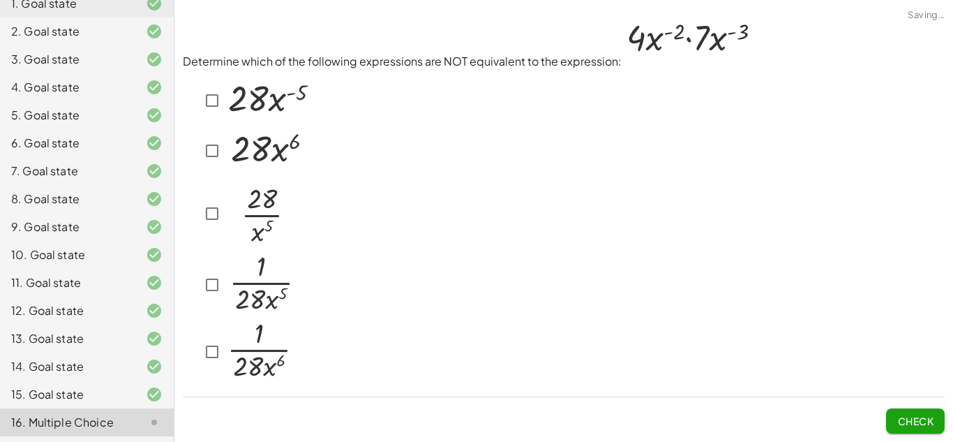
click at [225, 164] on img at bounding box center [268, 148] width 86 height 45
click at [899, 413] on button "Check" at bounding box center [915, 420] width 59 height 25
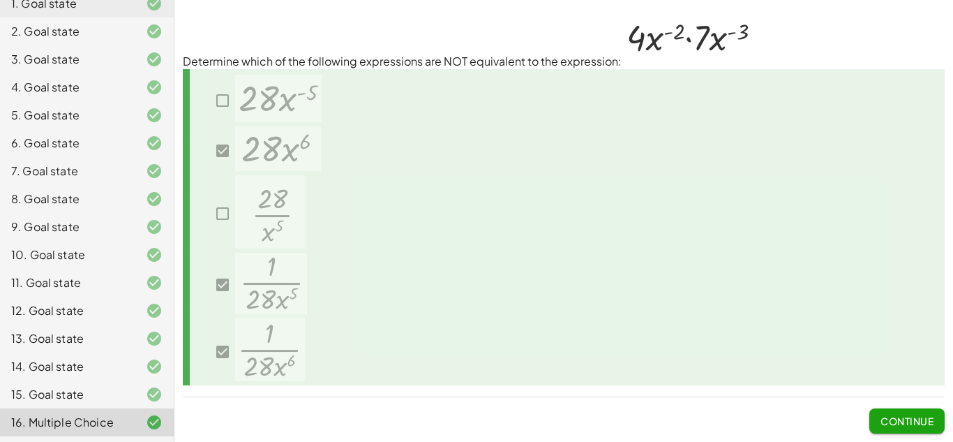
click at [909, 419] on span "Continue" at bounding box center [907, 421] width 53 height 13
